Goal: Task Accomplishment & Management: Use online tool/utility

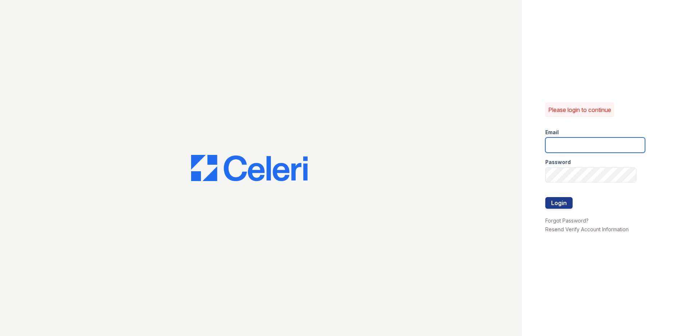
click at [556, 141] on input "email" at bounding box center [595, 145] width 100 height 15
type input "eknibb@trinity-pm.com"
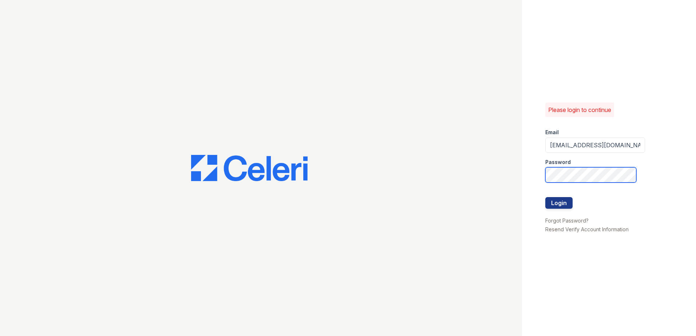
click at [545, 197] on button "Login" at bounding box center [558, 203] width 27 height 12
